Goal: Book appointment/travel/reservation

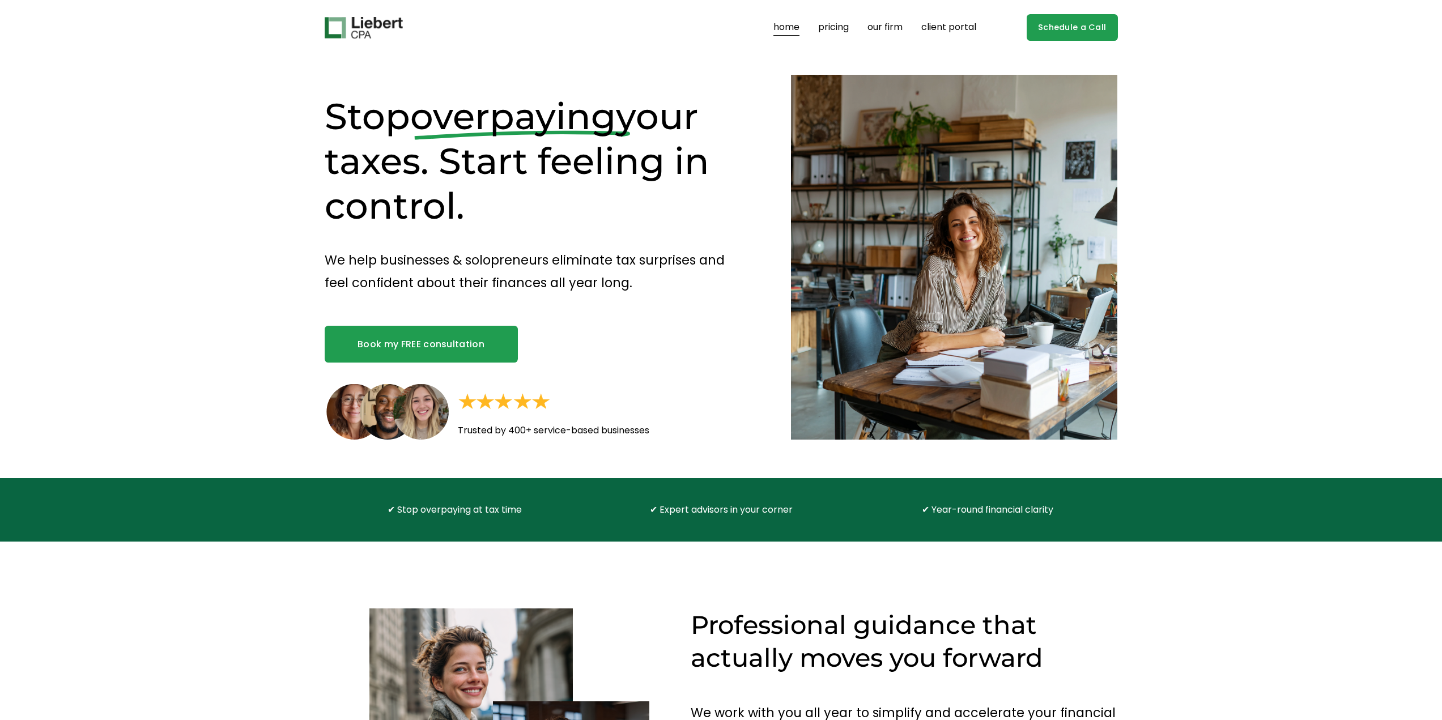
click at [216, 219] on div "Stop overpaying your taxes. Start feeling in control. We help businesses & solo…" at bounding box center [721, 267] width 1442 height 423
click at [1082, 32] on link "Schedule a Call" at bounding box center [1072, 27] width 91 height 27
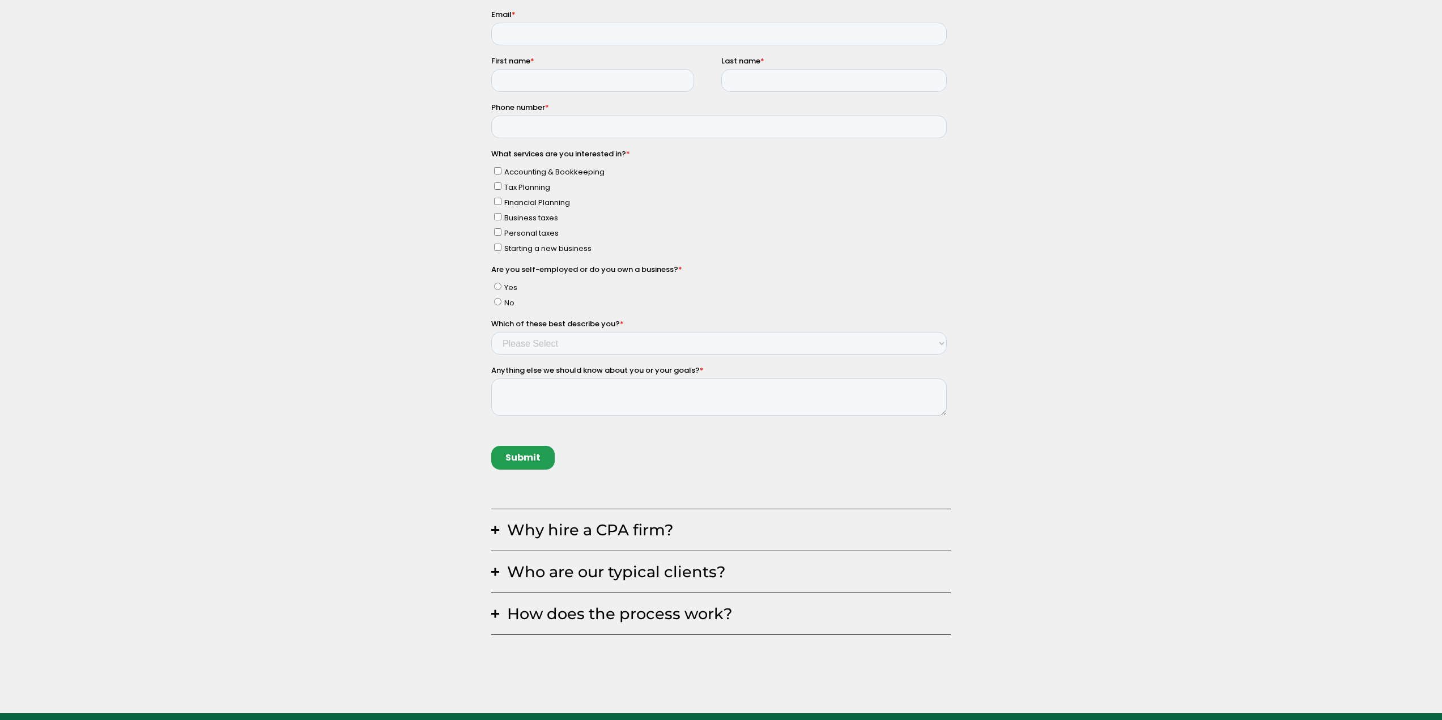
scroll to position [283, 0]
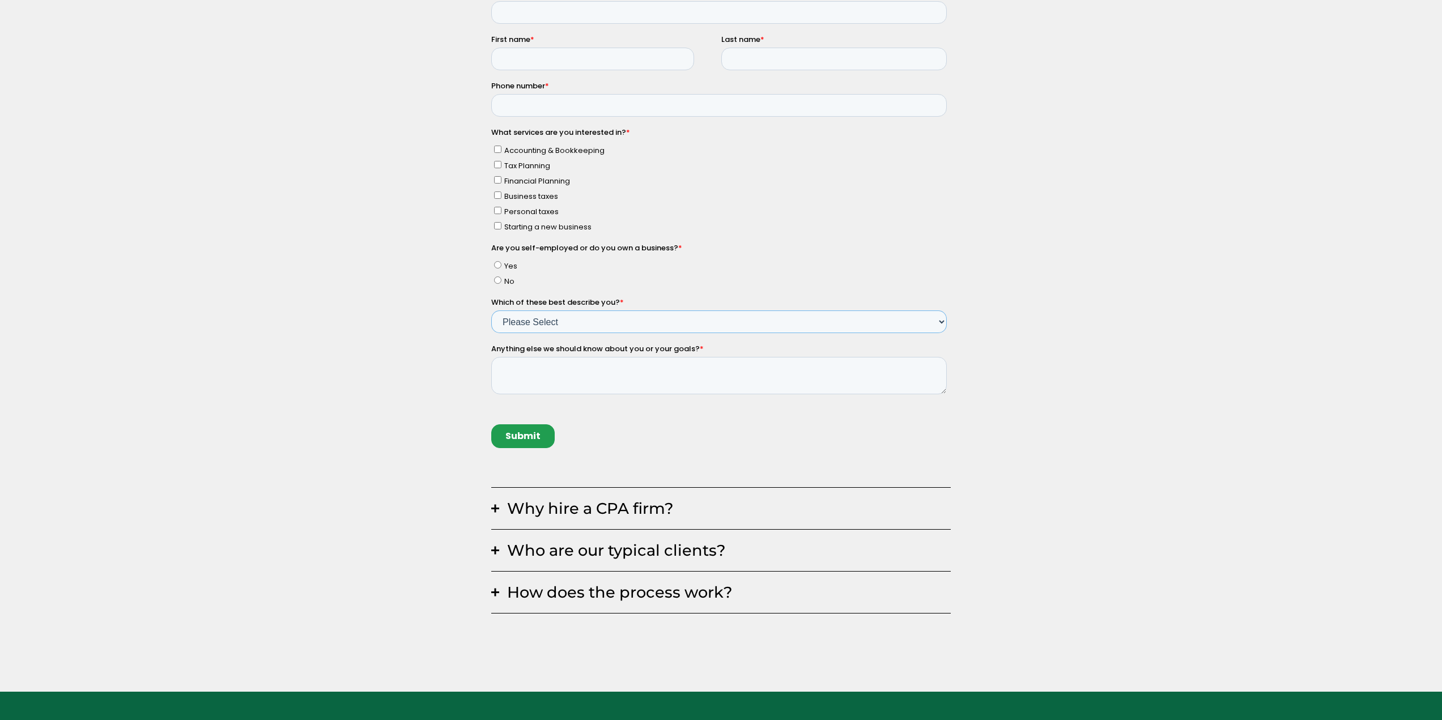
click at [627, 323] on select "Please Select Income < $100k Income between $100k-$250k Income between $250k-$5…" at bounding box center [719, 322] width 456 height 23
click at [407, 353] on div "Why hire a CPA firm? Having a trusted financial partner for your business is a …" at bounding box center [721, 316] width 1442 height 657
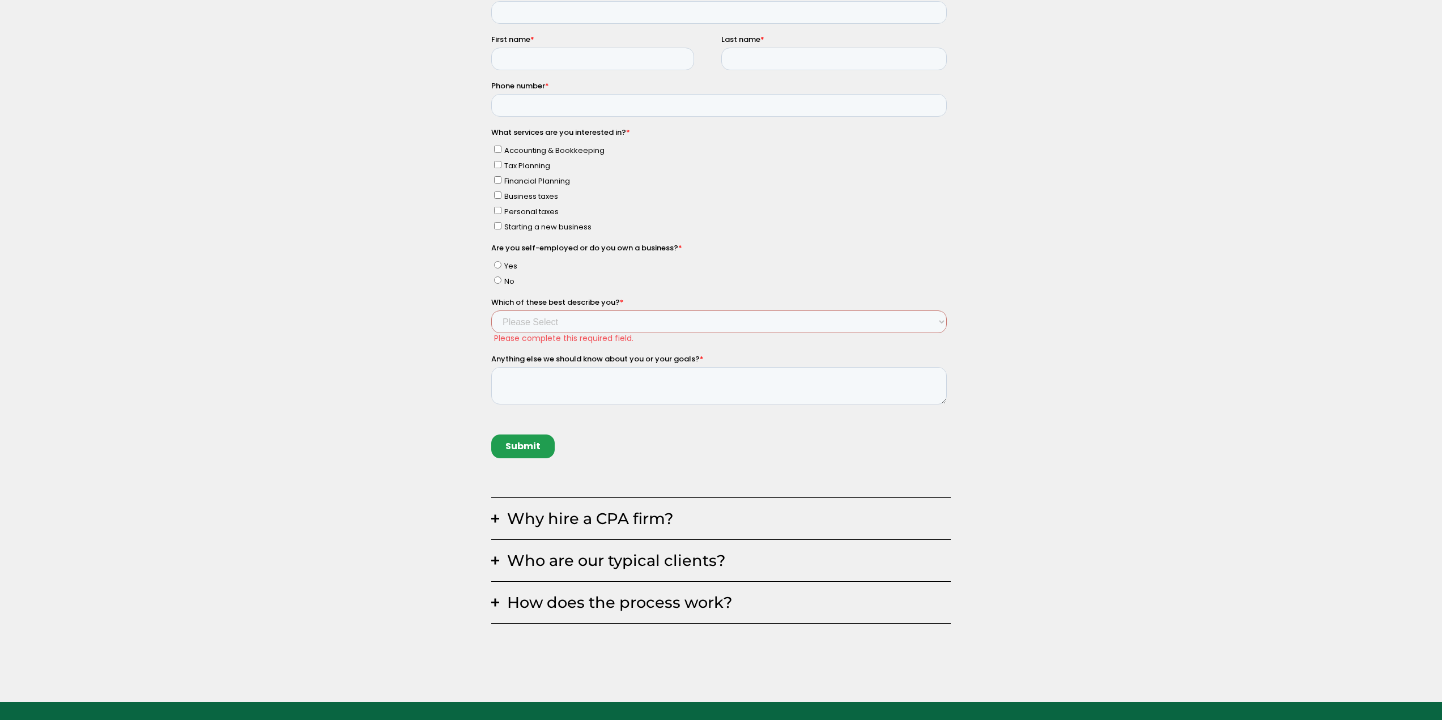
click at [326, 159] on div "Why hire a CPA firm? Having a trusted financial partner for your business is a …" at bounding box center [721, 321] width 1442 height 667
click at [320, 225] on div "Why hire a CPA firm? Having a trusted financial partner for your business is a …" at bounding box center [721, 321] width 1442 height 667
click at [188, 163] on div "Why hire a CPA firm? Having a trusted financial partner for your business is a …" at bounding box center [721, 321] width 1442 height 667
